Goal: Task Accomplishment & Management: Use online tool/utility

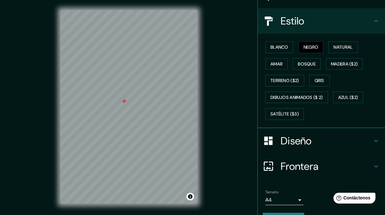
scroll to position [79, 0]
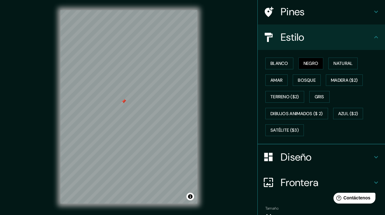
click at [283, 162] on h4 "Diseño" at bounding box center [326, 157] width 92 height 13
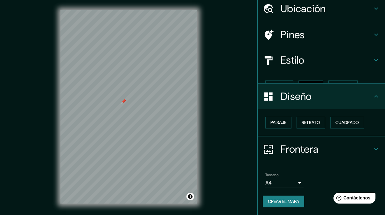
scroll to position [13, 0]
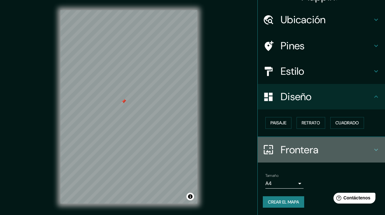
click at [282, 145] on h4 "Frontera" at bounding box center [326, 149] width 92 height 13
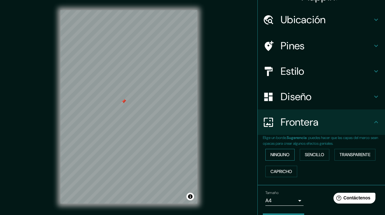
click at [280, 159] on button "Ninguno" at bounding box center [279, 155] width 29 height 12
click at [305, 156] on font "Sencillo" at bounding box center [314, 155] width 19 height 8
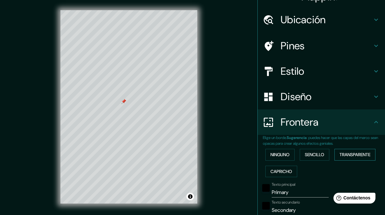
click at [344, 154] on font "Transparente" at bounding box center [354, 155] width 31 height 8
click at [284, 156] on font "Ninguno" at bounding box center [279, 155] width 19 height 8
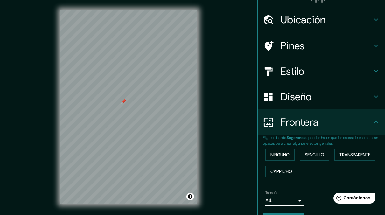
click at [300, 102] on h4 "Diseño" at bounding box center [326, 96] width 92 height 13
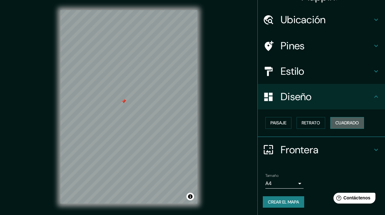
click at [338, 124] on font "Cuadrado" at bounding box center [347, 123] width 24 height 8
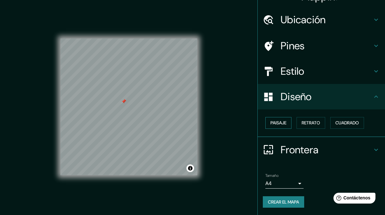
click at [274, 124] on font "Paisaje" at bounding box center [278, 123] width 16 height 8
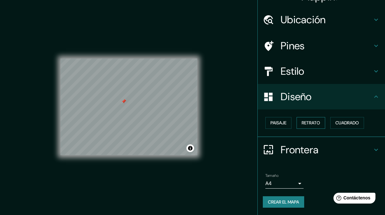
click at [296, 121] on button "Retrato" at bounding box center [310, 123] width 29 height 12
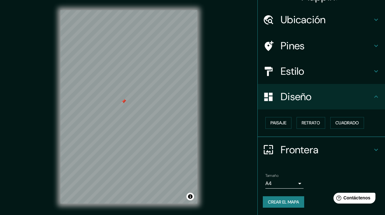
scroll to position [0, 0]
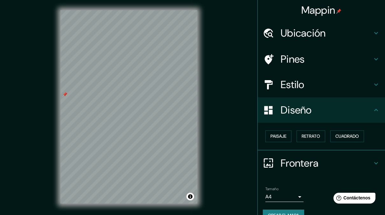
click at [192, 201] on div "© Mapbox © OpenStreetMap Improve this map" at bounding box center [128, 107] width 157 height 214
click at [310, 83] on h4 "Estilo" at bounding box center [326, 84] width 92 height 13
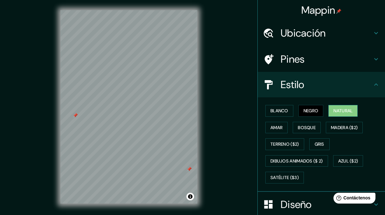
click at [333, 111] on font "Natural" at bounding box center [342, 111] width 19 height 8
click at [272, 110] on font "Blanco" at bounding box center [279, 111] width 18 height 8
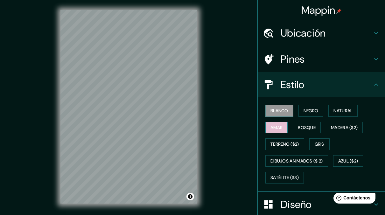
click at [276, 128] on font "Amar" at bounding box center [276, 128] width 12 height 8
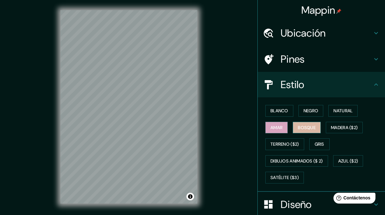
click at [309, 129] on font "Bosque" at bounding box center [307, 128] width 18 height 8
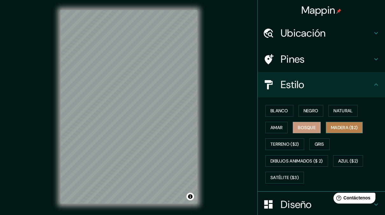
click at [331, 126] on font "Madera ($2)" at bounding box center [344, 128] width 27 height 8
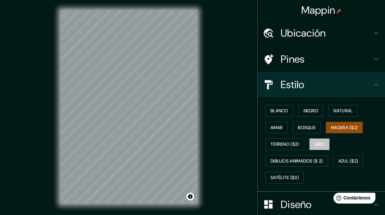
click at [316, 142] on font "Gris" at bounding box center [319, 144] width 10 height 8
